Goal: Task Accomplishment & Management: Manage account settings

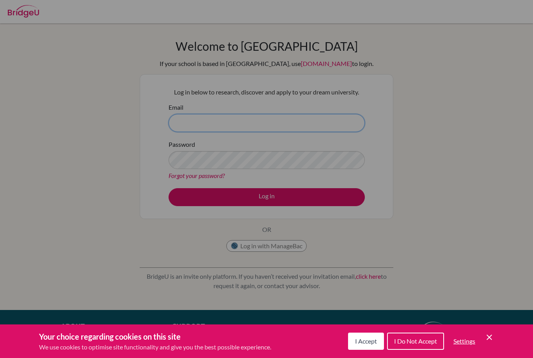
type input "[EMAIL_ADDRESS][DOMAIN_NAME]"
click at [267, 197] on button "Log in" at bounding box center [267, 197] width 196 height 18
click at [444, 219] on div "Cookie Preferences" at bounding box center [266, 179] width 533 height 358
click at [293, 159] on div "Cookie Preferences" at bounding box center [266, 179] width 533 height 358
click at [374, 343] on span "I Accept" at bounding box center [366, 340] width 22 height 7
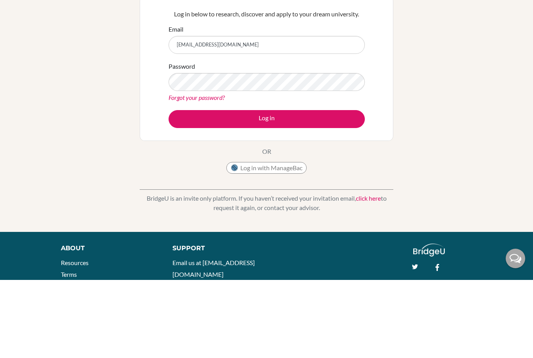
scroll to position [57, 0]
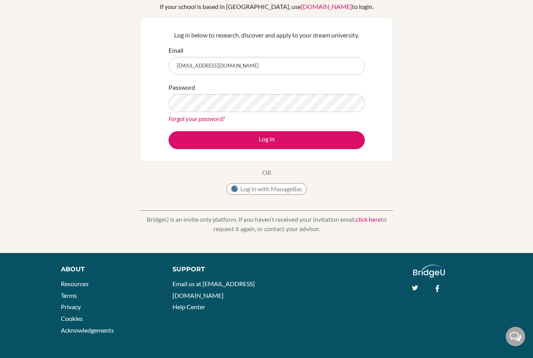
click at [335, 140] on button "Log in" at bounding box center [267, 140] width 196 height 18
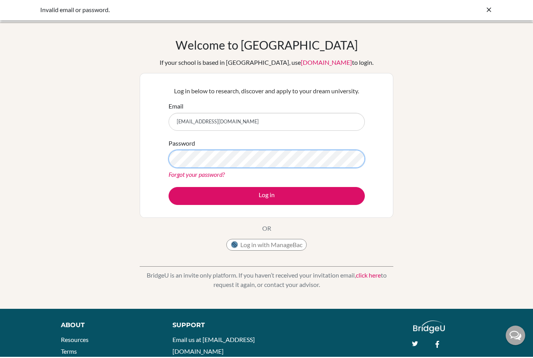
click at [267, 196] on button "Log in" at bounding box center [267, 197] width 196 height 18
